Goal: Communication & Community: Ask a question

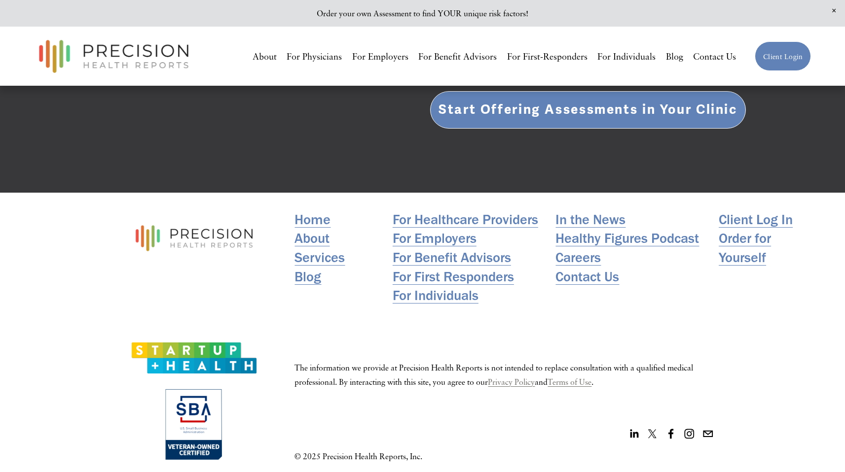
scroll to position [2114, 0]
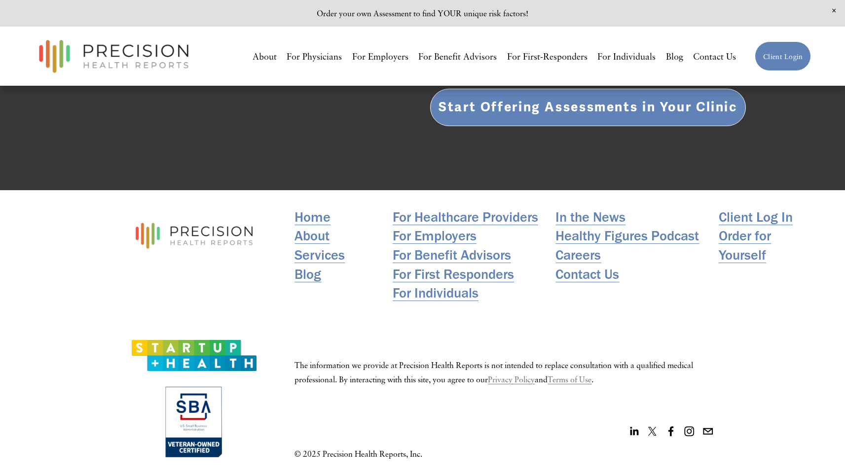
click at [455, 285] on link "For Individuals" at bounding box center [436, 293] width 86 height 19
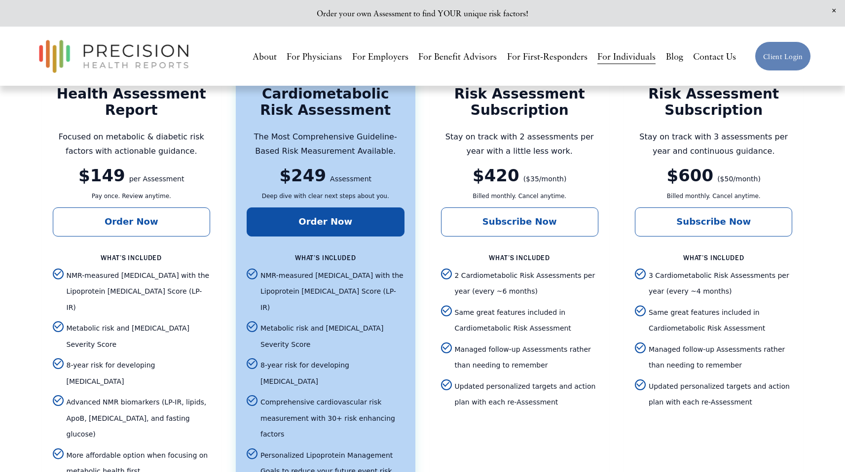
scroll to position [1672, 0]
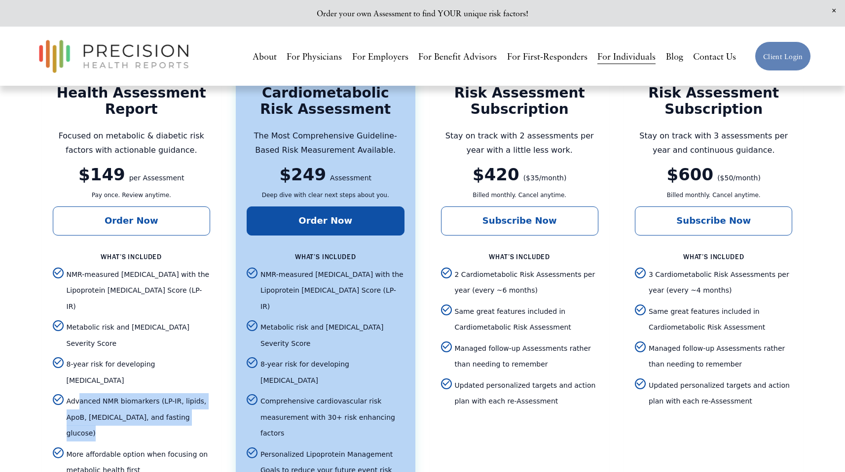
drag, startPoint x: 78, startPoint y: 343, endPoint x: 216, endPoint y: 358, distance: 138.9
click at [216, 358] on article "Personalized Advanced Metabolic Health Assessment Report Focused on metabolic &…" at bounding box center [131, 341] width 179 height 609
click at [206, 393] on span "Advanced NMR biomarkers (LP-IR, lipids, ApoB, hemoglobin A1c, and fasting gluco…" at bounding box center [138, 417] width 143 height 48
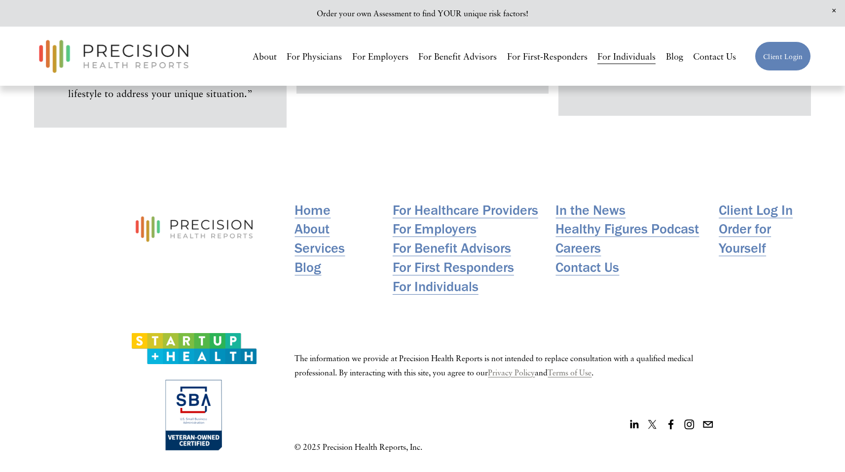
scroll to position [6280, 0]
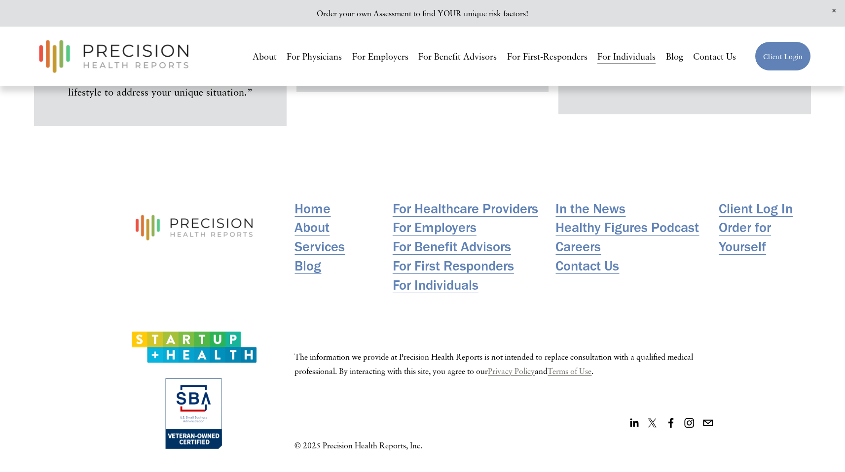
click at [581, 267] on link "Contact Us" at bounding box center [587, 265] width 64 height 19
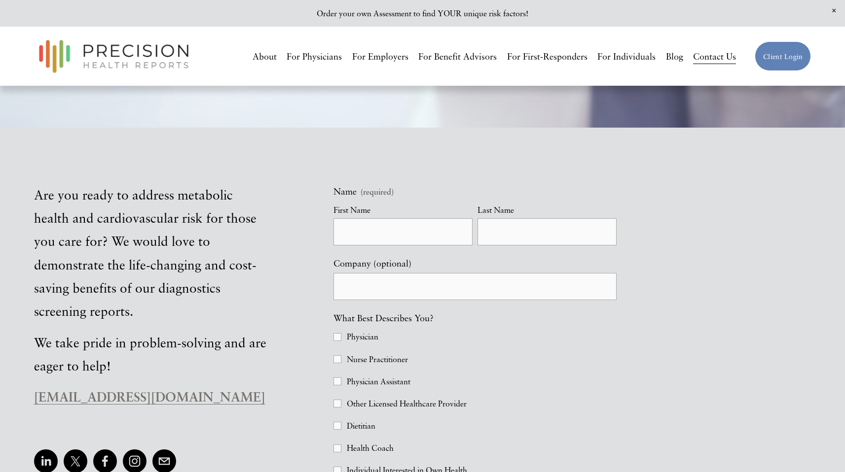
scroll to position [290, 0]
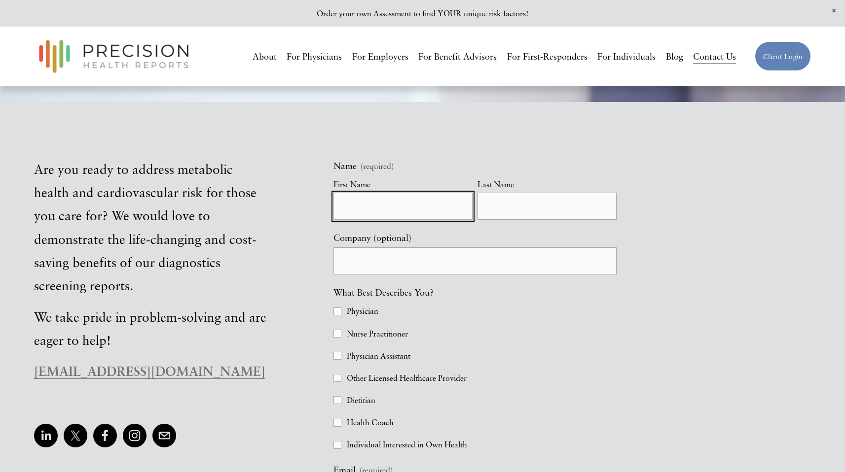
click at [386, 210] on input "First Name" at bounding box center [402, 206] width 139 height 27
type input "[PERSON_NAME]"
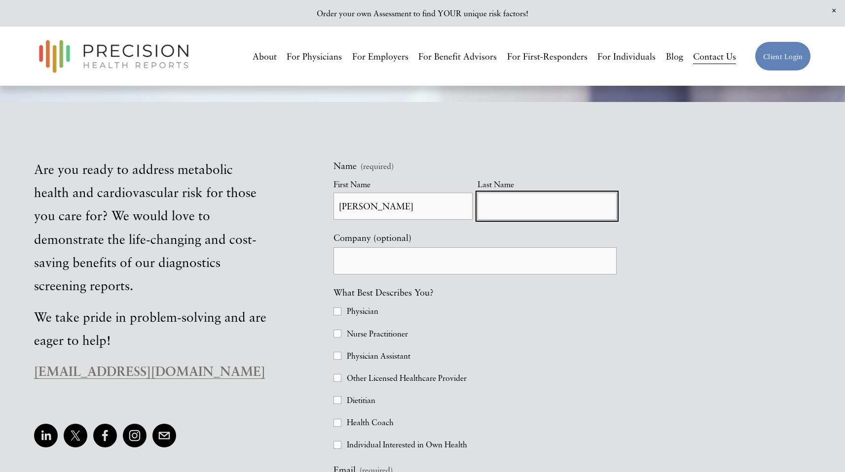
type input "Mumford"
type input "[PERSON_NAME][EMAIL_ADDRESS][DOMAIN_NAME]"
type input "[PHONE_NUMBER]"
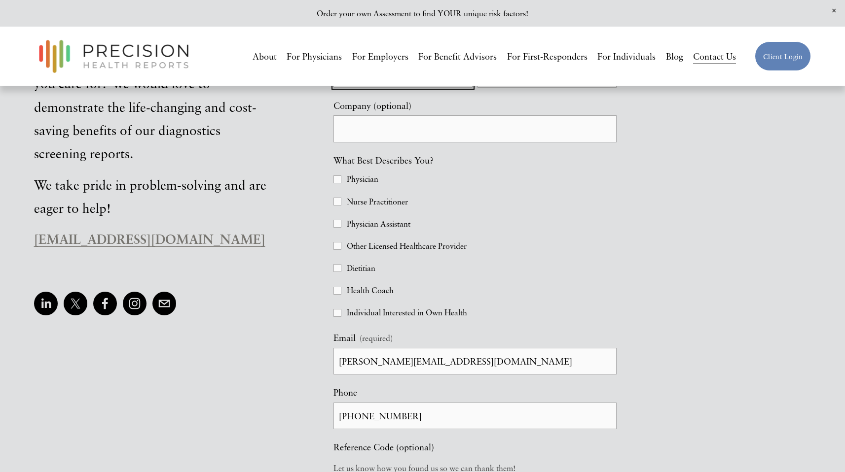
scroll to position [411, 0]
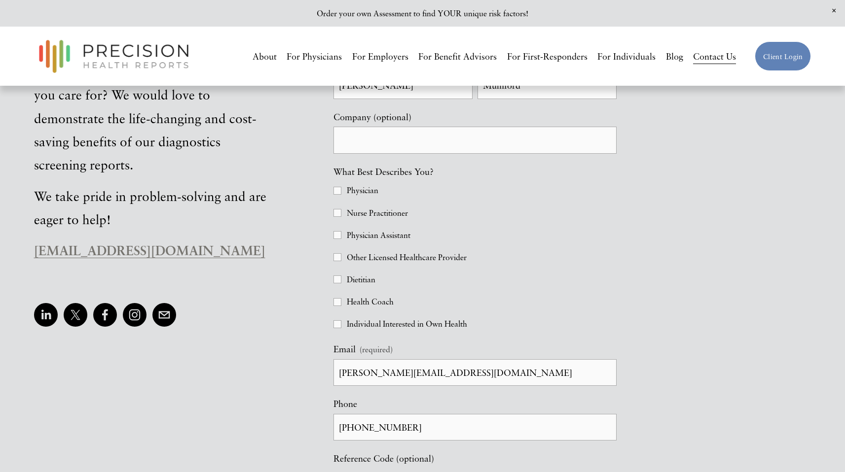
click at [368, 322] on span "Individual Interested in Own Health" at bounding box center [407, 324] width 120 height 14
click at [341, 322] on input "Individual Interested in Own Health" at bounding box center [337, 325] width 8 height 8
checkbox input "true"
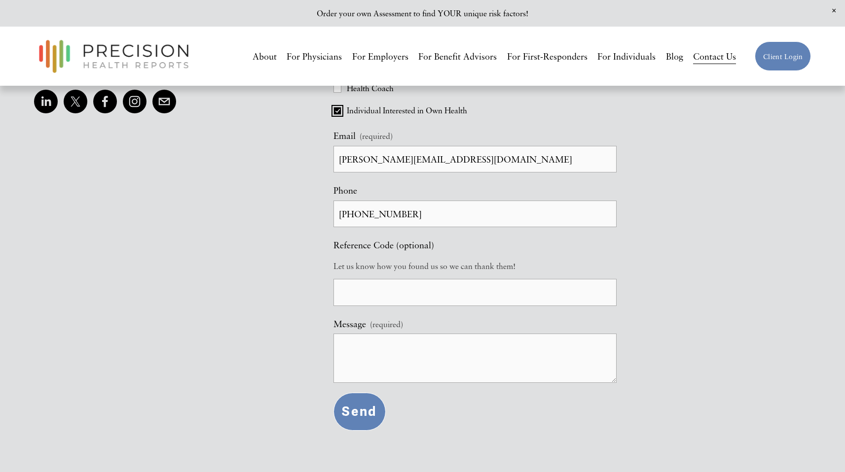
scroll to position [634, 0]
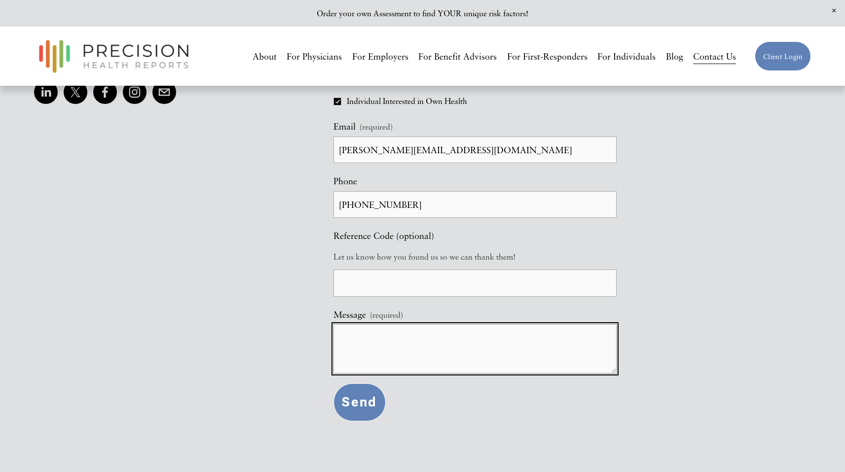
click at [384, 363] on textarea "Message (required)" at bounding box center [474, 348] width 283 height 49
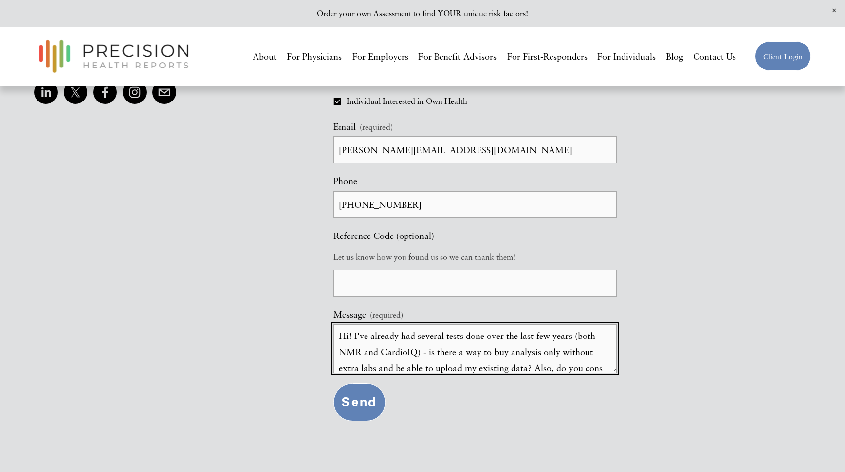
scroll to position [18, 0]
type textarea "Hi! I've already had several tests done over the last few years (both NMR and C…"
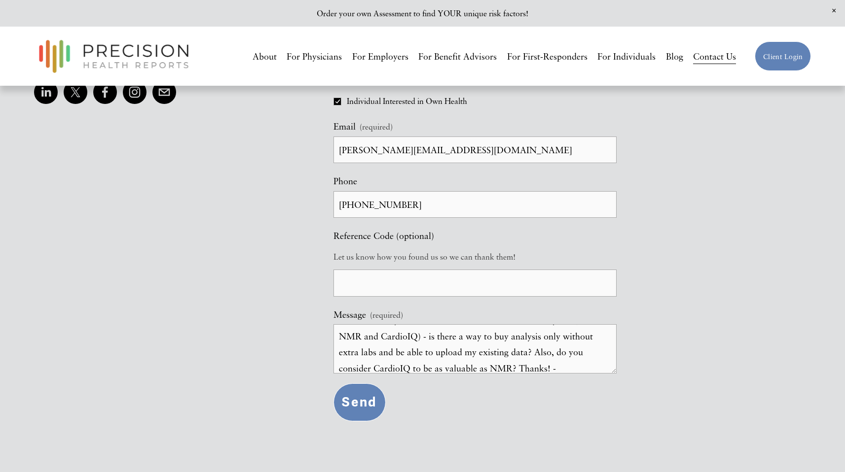
click at [361, 411] on span "Send" at bounding box center [360, 402] width 36 height 16
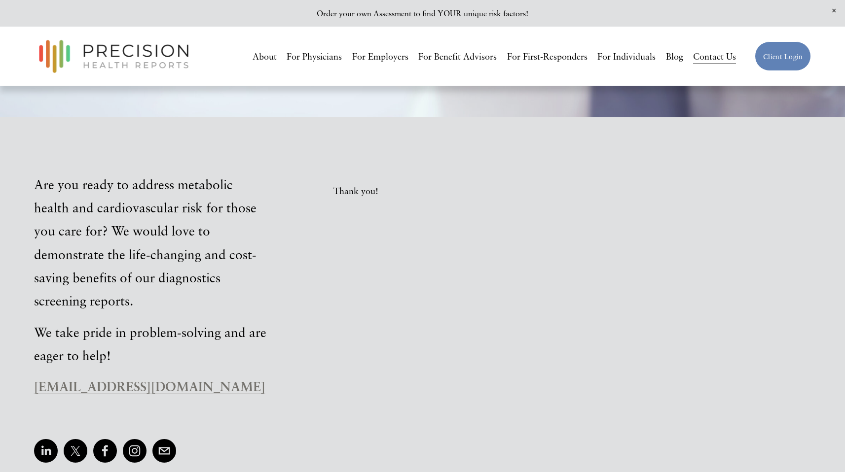
scroll to position [276, 0]
